Goal: Information Seeking & Learning: Learn about a topic

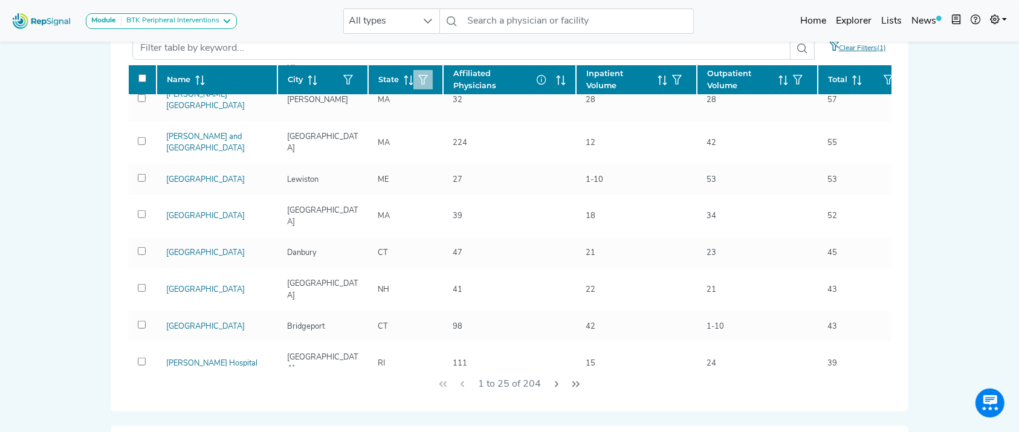
scroll to position [636, 0]
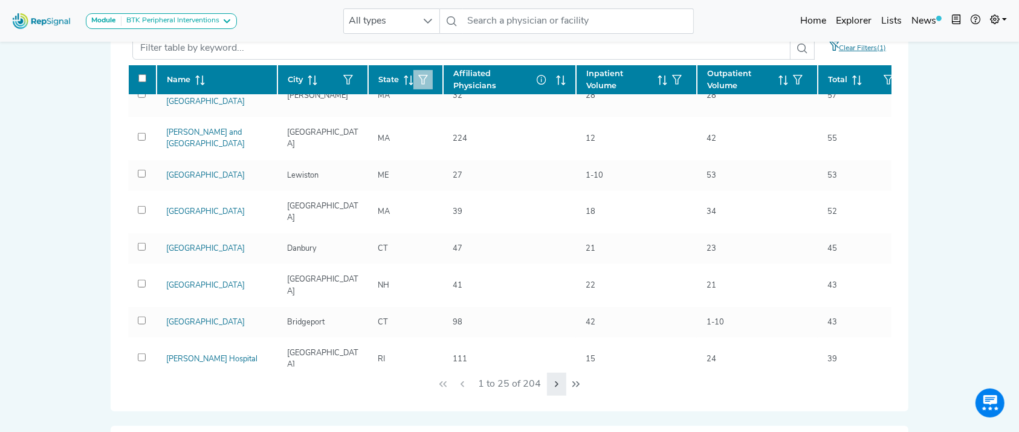
click at [552, 382] on icon "Next Page" at bounding box center [557, 384] width 10 height 10
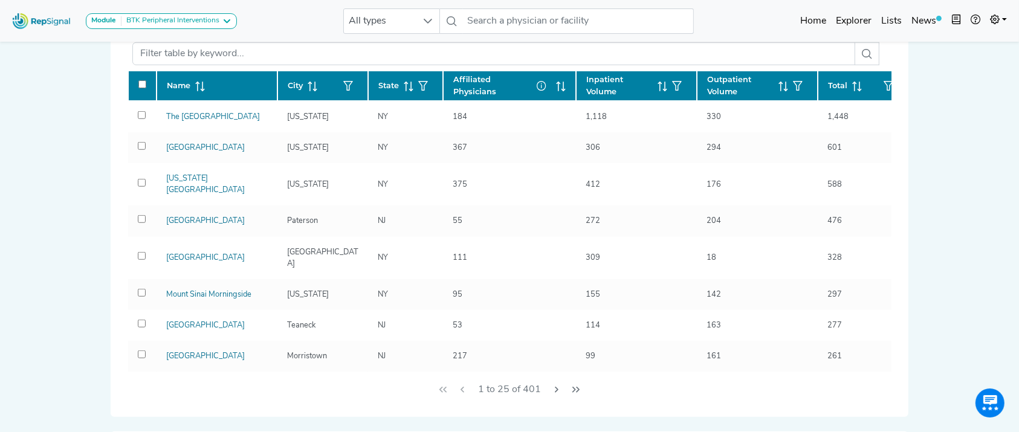
scroll to position [775, 0]
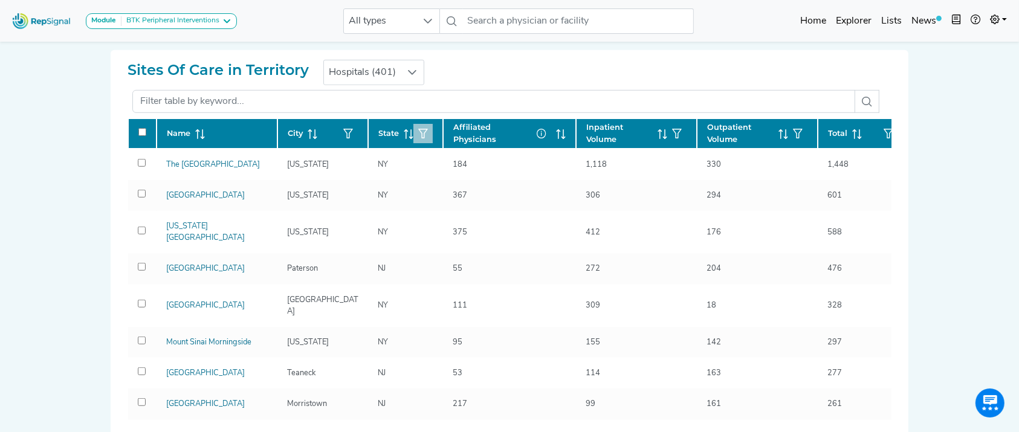
click at [430, 129] on button "button" at bounding box center [422, 133] width 19 height 19
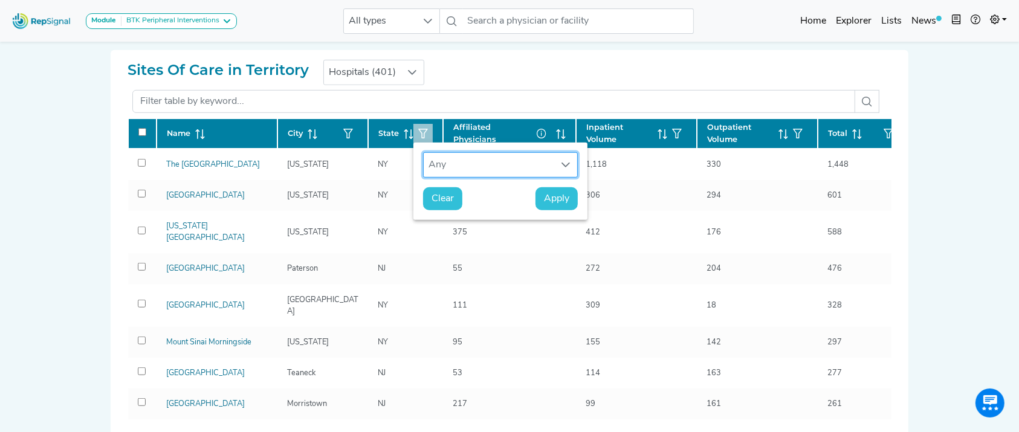
click at [451, 167] on div "Any" at bounding box center [489, 165] width 131 height 24
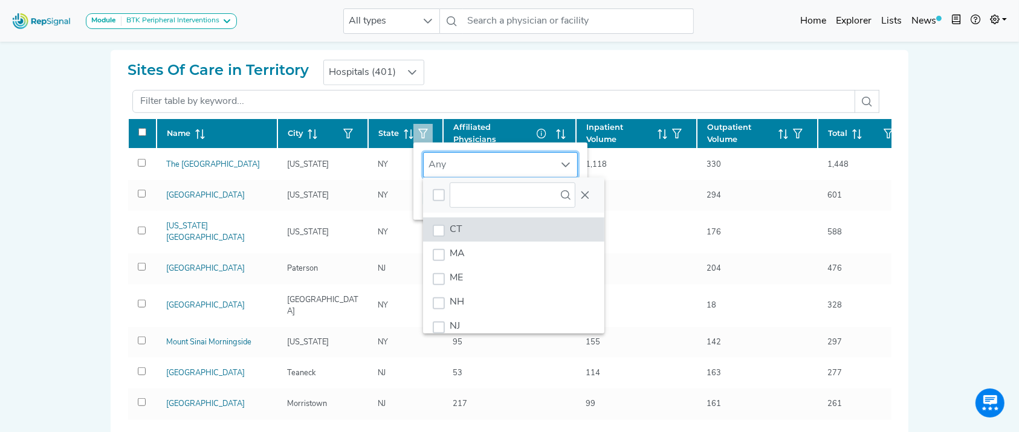
scroll to position [9, 58]
click at [477, 227] on li "CT" at bounding box center [513, 230] width 181 height 24
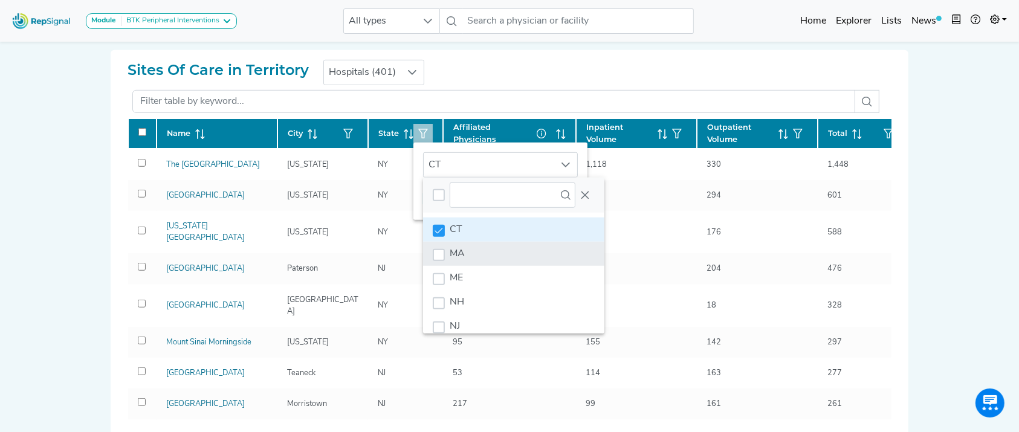
click at [470, 259] on li "MA" at bounding box center [513, 254] width 181 height 24
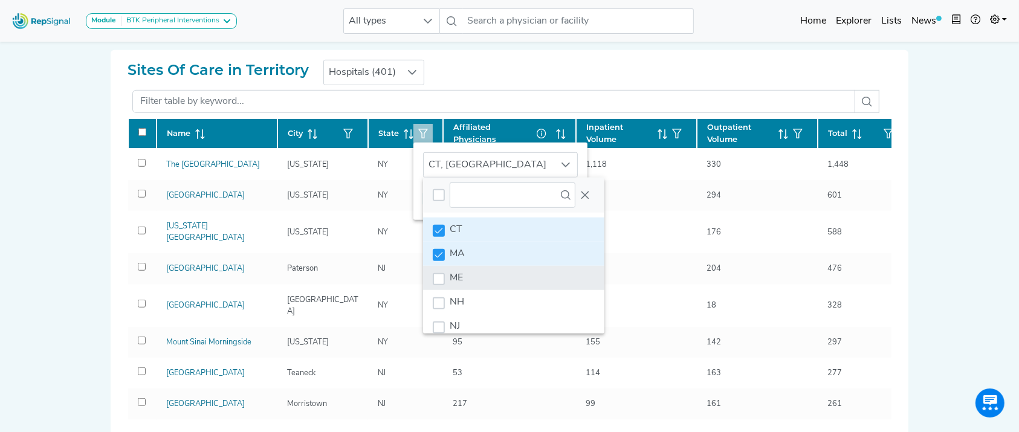
click at [476, 286] on li "ME" at bounding box center [513, 278] width 181 height 24
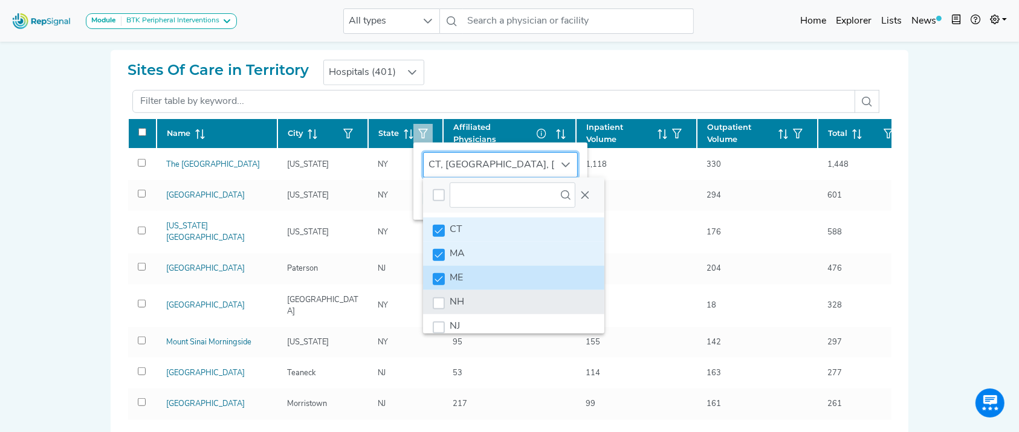
click at [475, 296] on li "NH" at bounding box center [513, 302] width 181 height 24
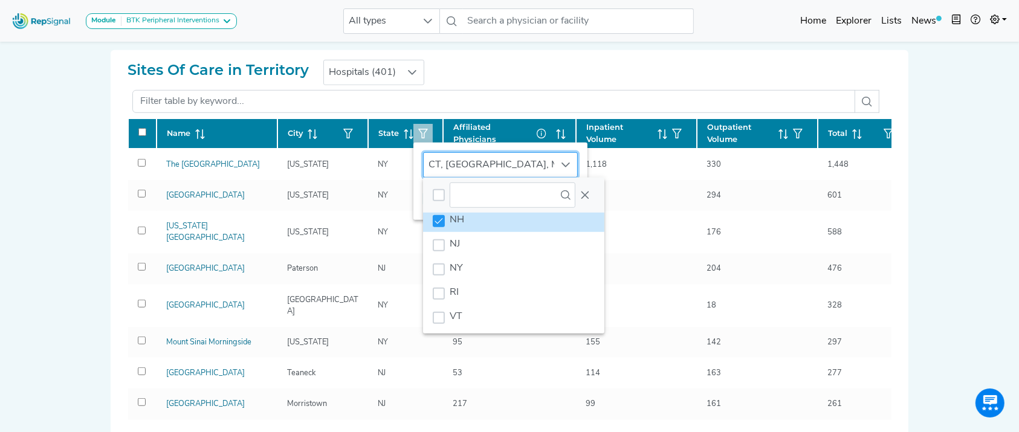
scroll to position [92, 0]
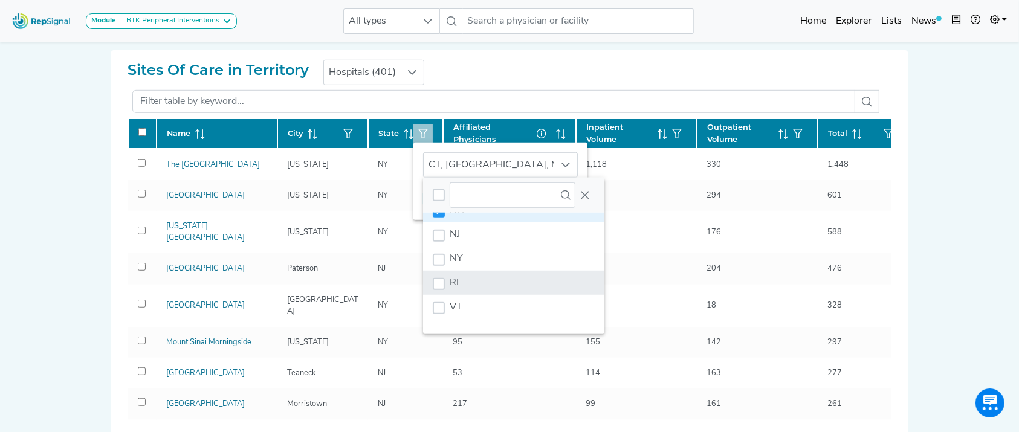
click at [481, 277] on li "RI" at bounding box center [513, 283] width 181 height 24
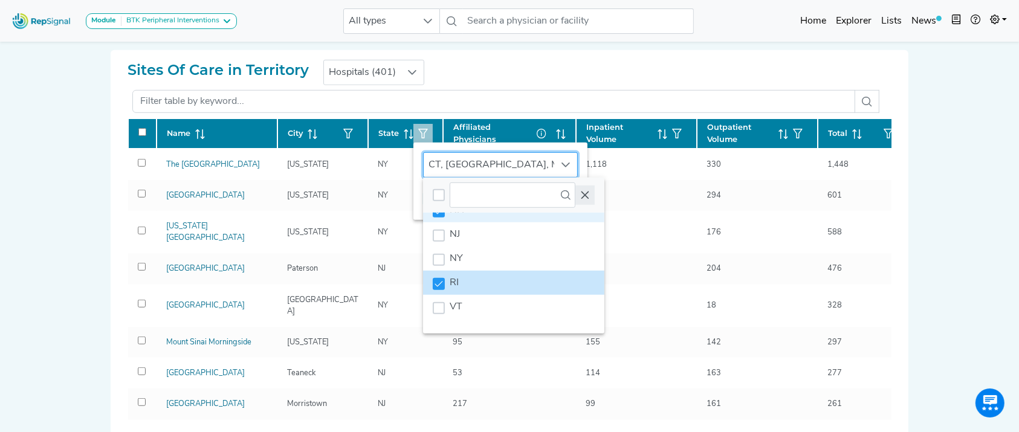
click at [587, 198] on icon "Close" at bounding box center [585, 195] width 10 height 10
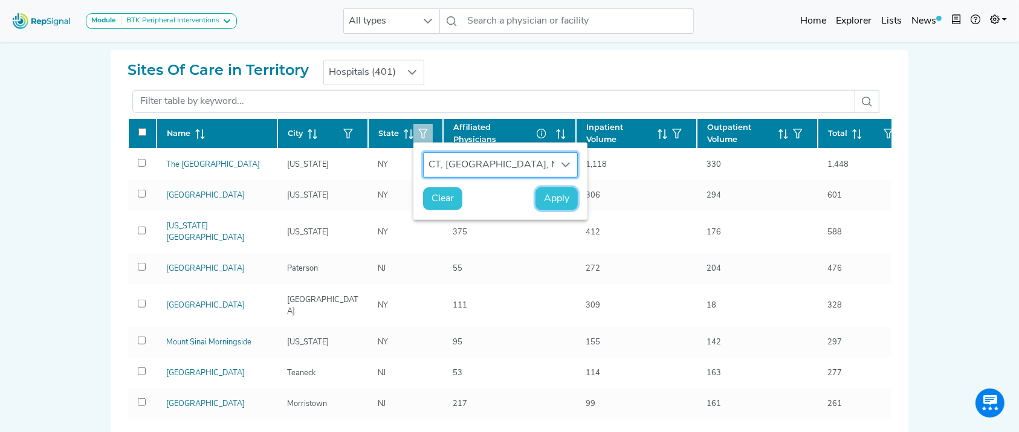
click at [558, 204] on span "Apply" at bounding box center [556, 199] width 25 height 15
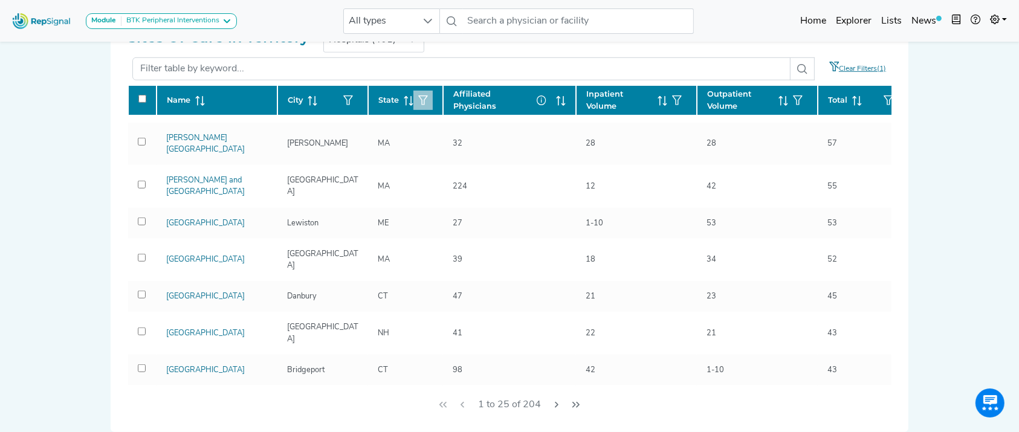
scroll to position [636, 0]
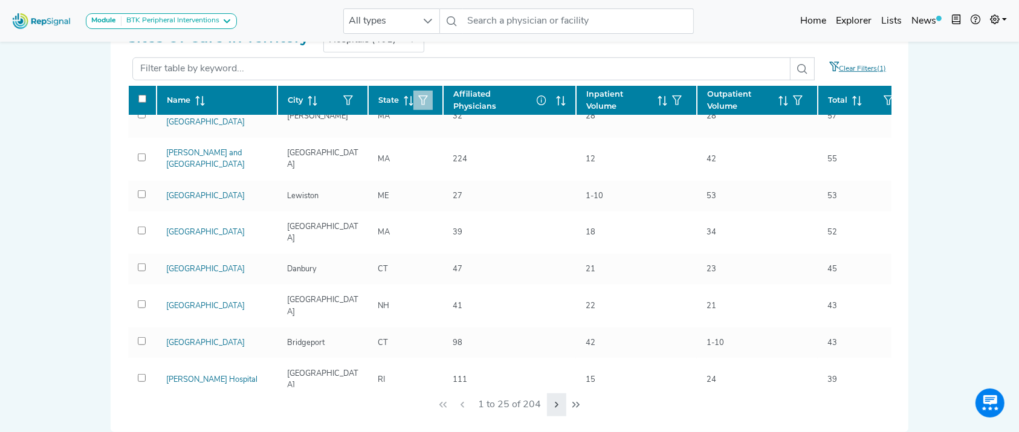
click at [560, 404] on icon "Next Page" at bounding box center [557, 405] width 10 height 10
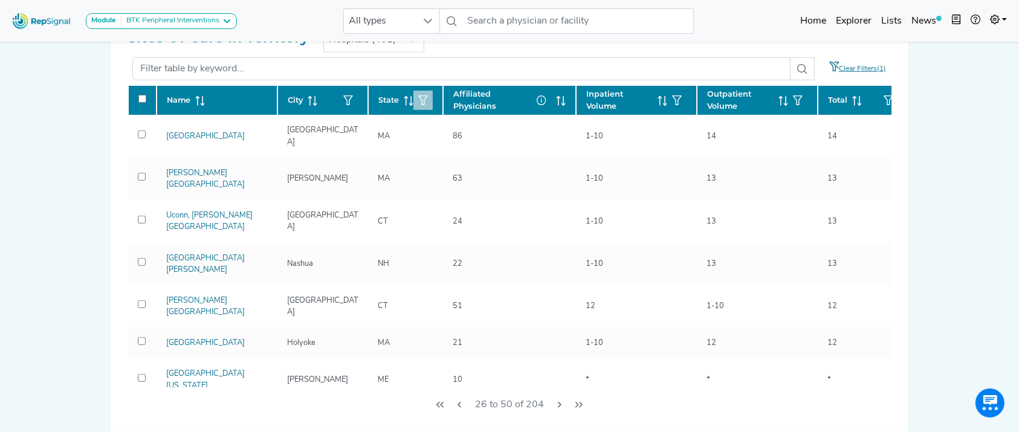
scroll to position [509, 0]
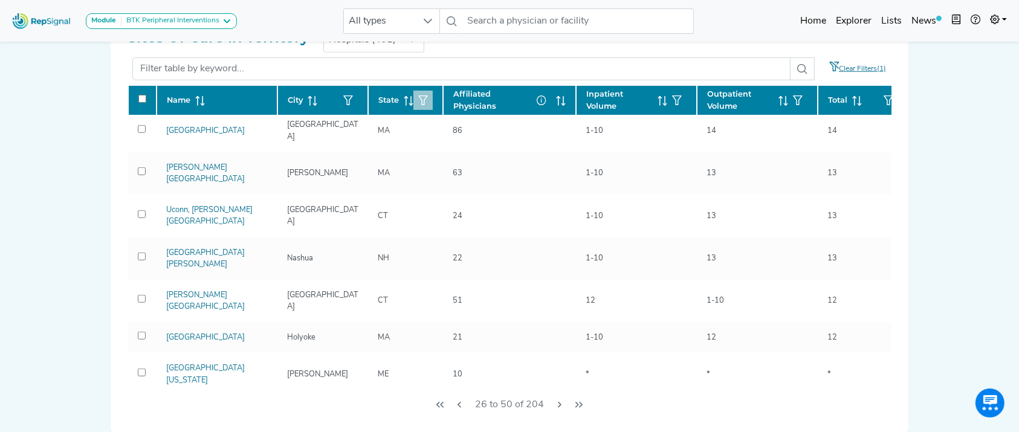
click at [808, 415] on div "26 to 50 of 204" at bounding box center [509, 404] width 764 height 35
click at [561, 396] on td "14" at bounding box center [509, 417] width 133 height 42
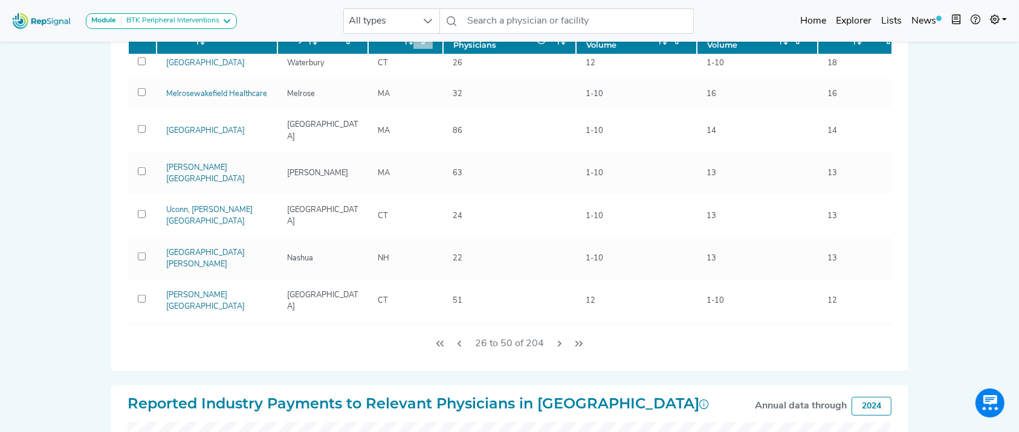
scroll to position [590, 0]
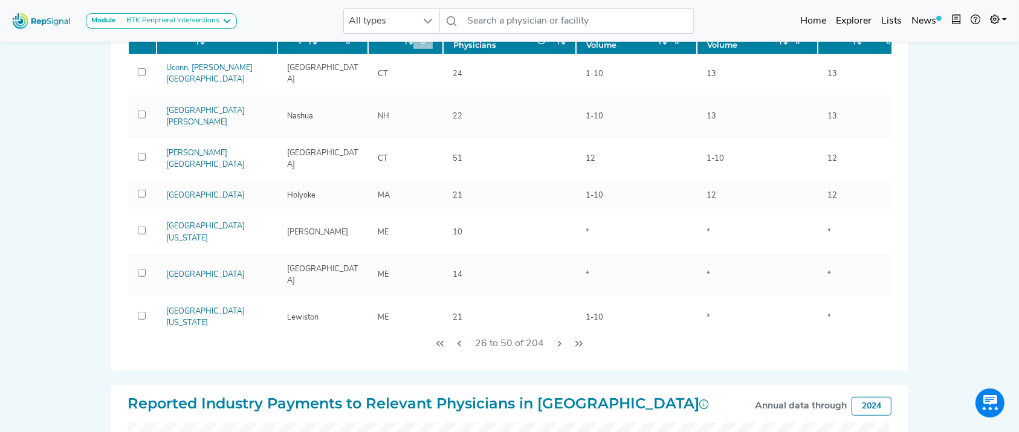
click at [560, 343] on icon "Next Page" at bounding box center [560, 344] width 4 height 6
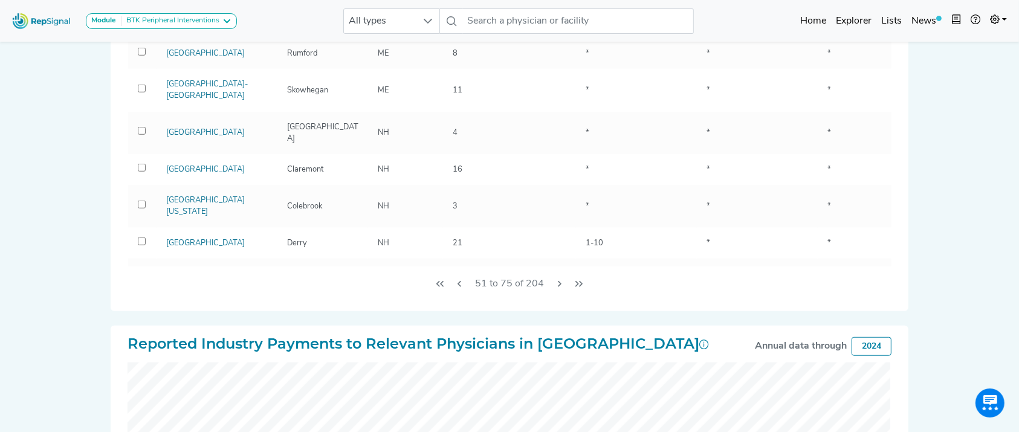
scroll to position [931, 0]
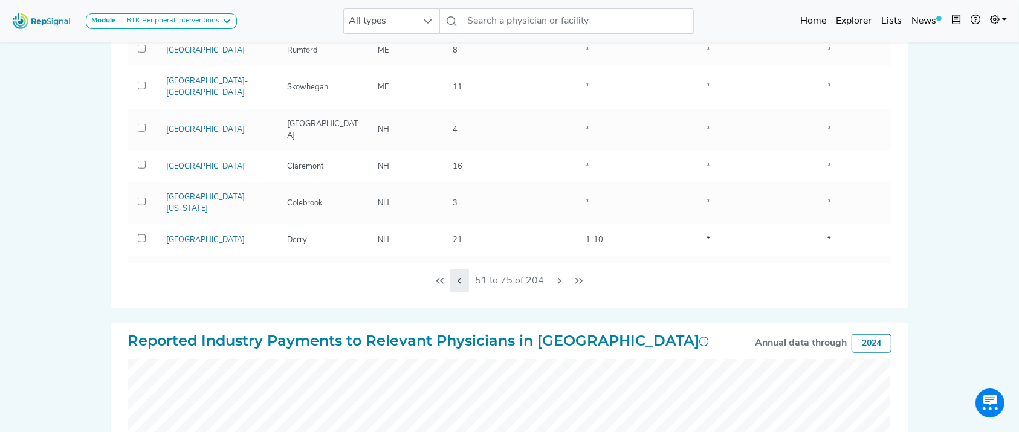
click at [460, 280] on icon "Previous Page" at bounding box center [459, 281] width 10 height 10
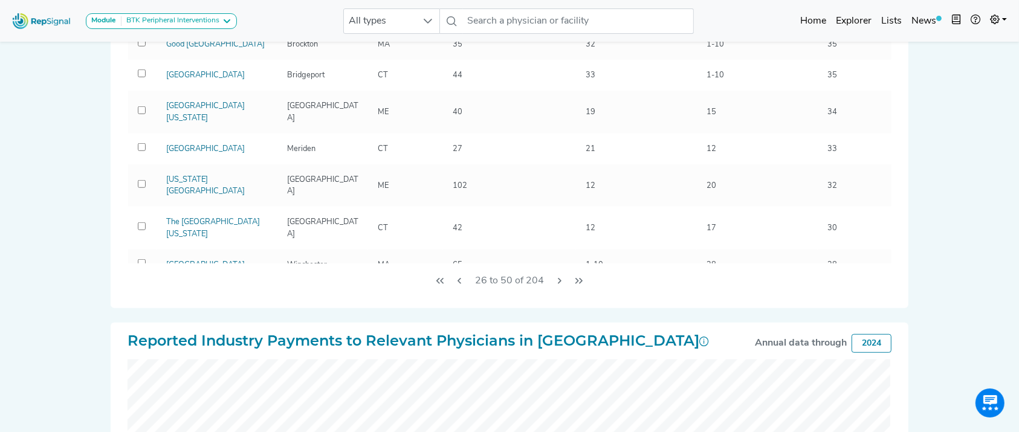
scroll to position [0, 0]
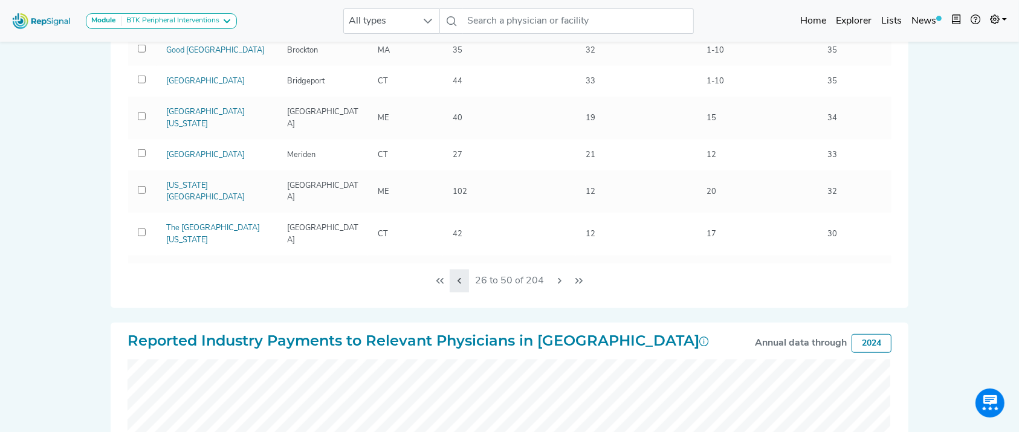
click at [462, 277] on icon "Previous Page" at bounding box center [459, 281] width 10 height 10
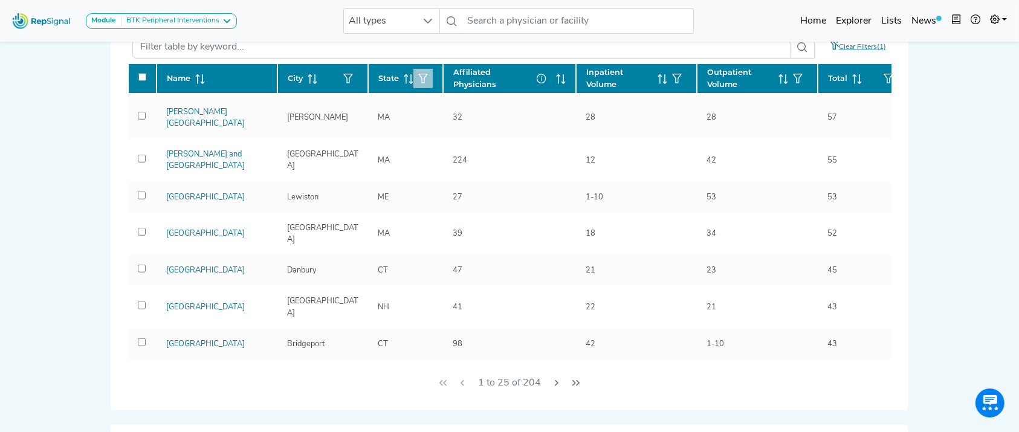
scroll to position [636, 0]
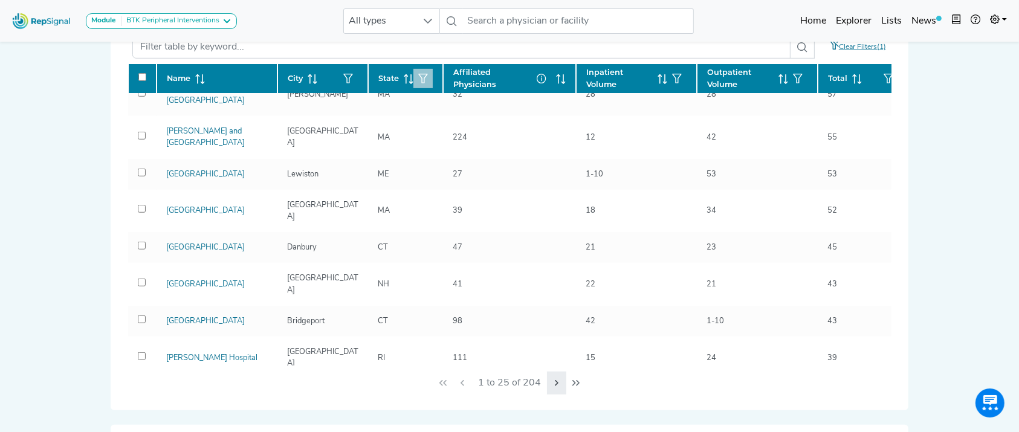
click at [561, 384] on button "Next Page" at bounding box center [556, 383] width 19 height 23
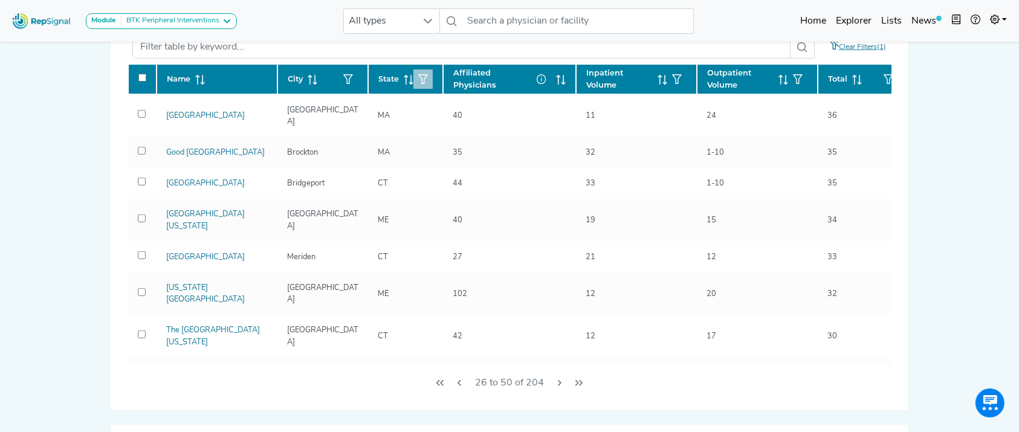
scroll to position [825, 0]
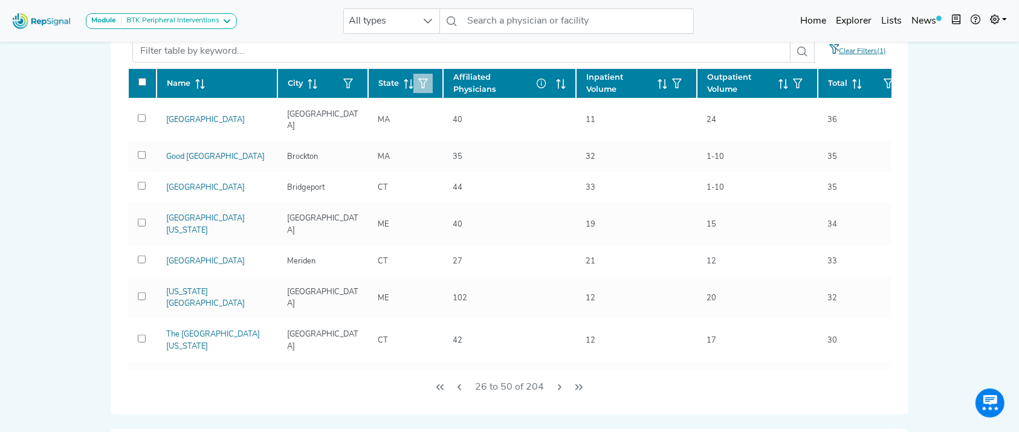
click at [463, 387] on icon "Previous Page" at bounding box center [459, 387] width 10 height 10
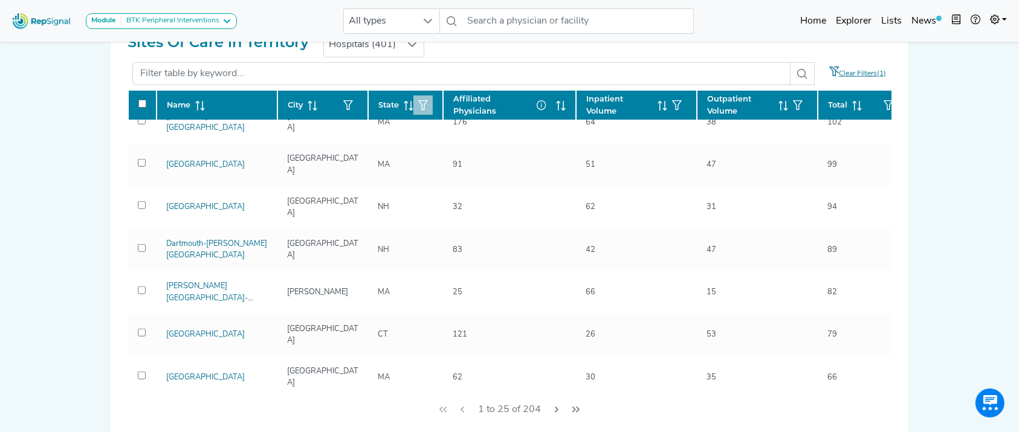
scroll to position [180, 0]
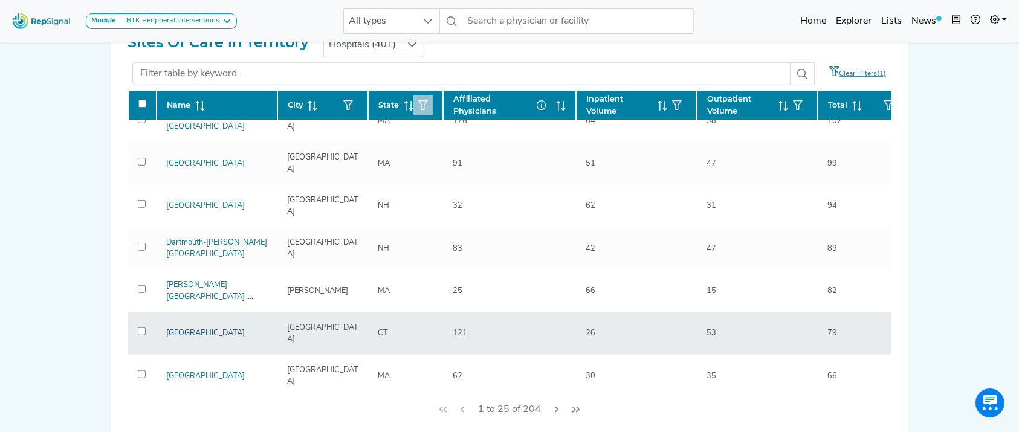
click at [193, 329] on link "Hartford Hospital" at bounding box center [205, 333] width 79 height 8
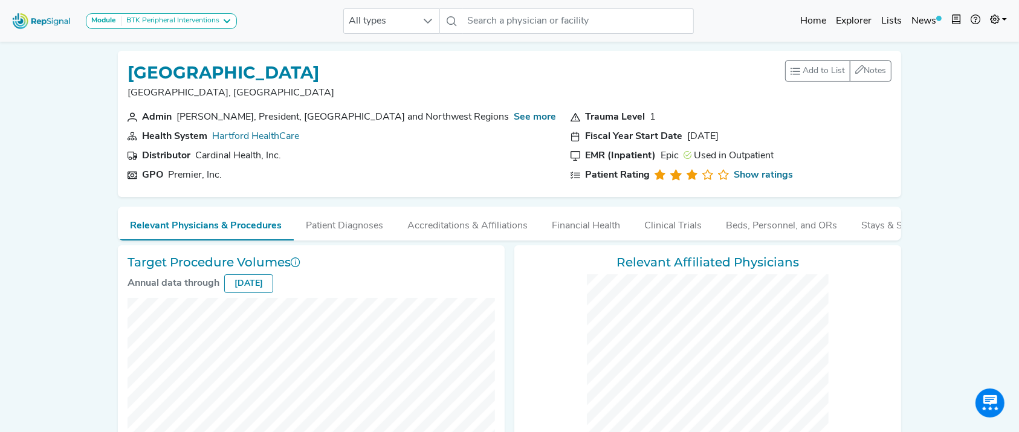
checkbox input "false"
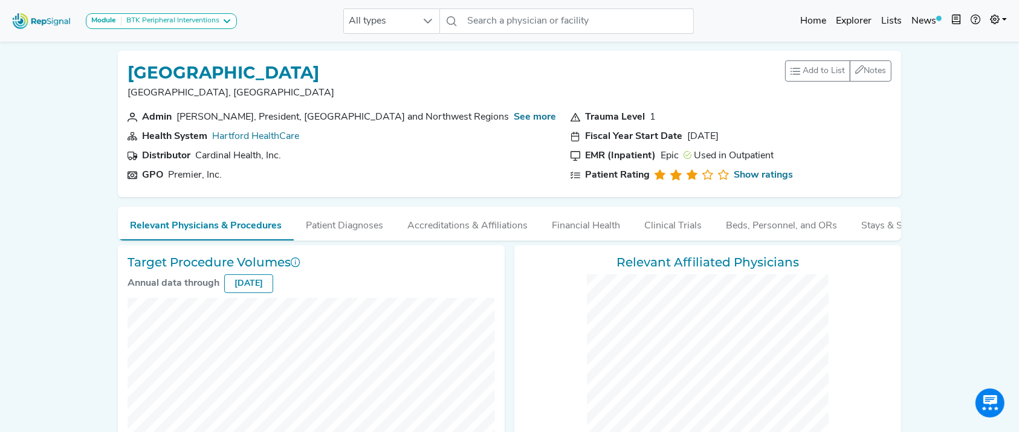
checkbox input "false"
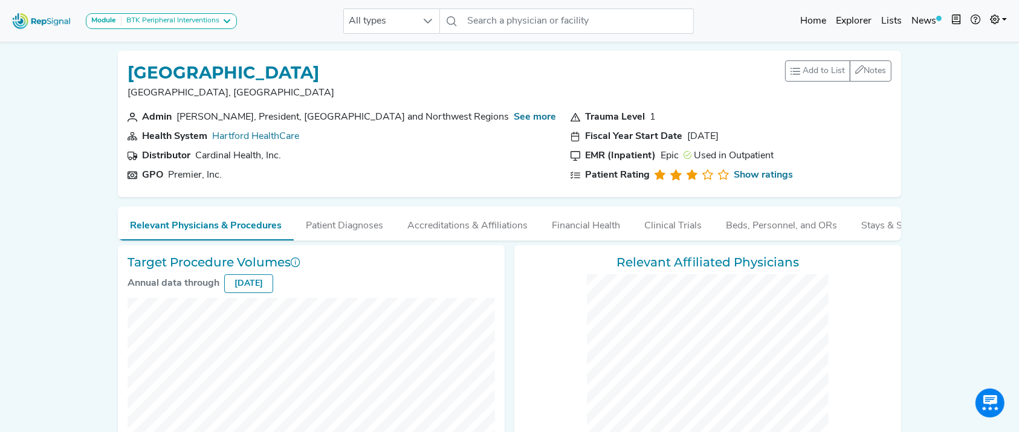
checkbox input "false"
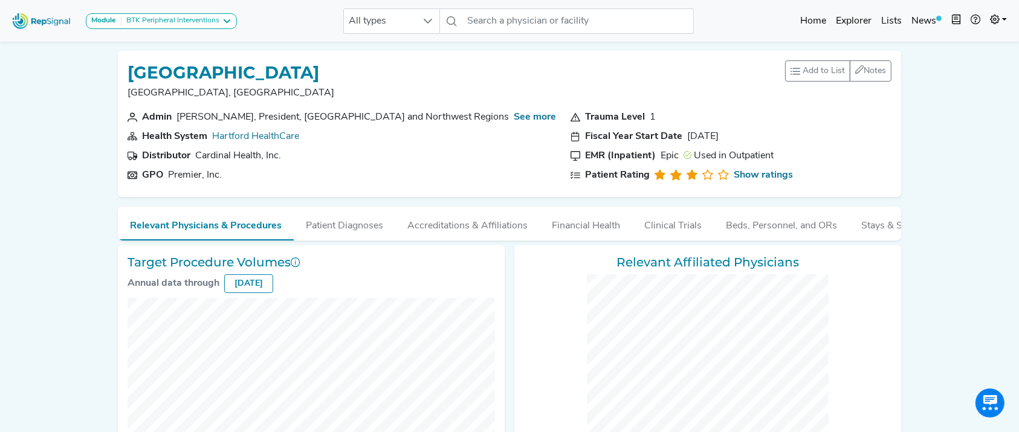
checkbox input "false"
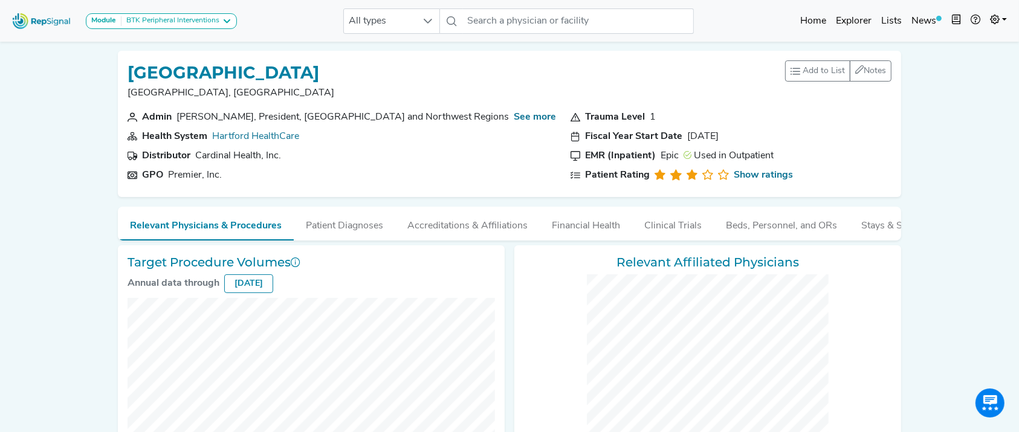
checkbox input "false"
